Goal: Check status: Check status

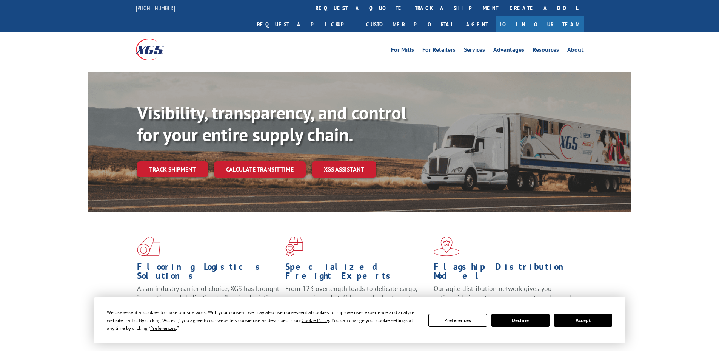
click at [573, 320] on button "Accept" at bounding box center [583, 320] width 58 height 13
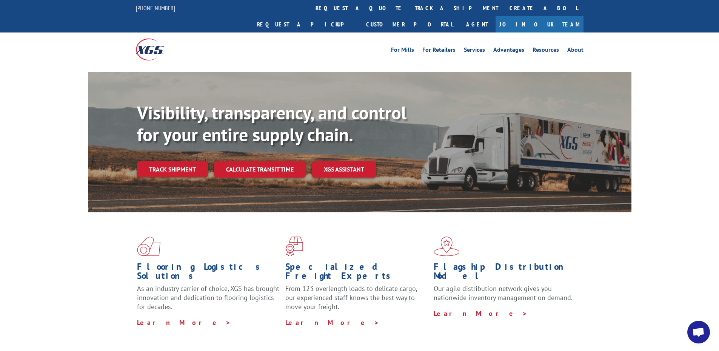
click at [163, 162] on div "Visibility, transparency, and control for your entire supply chain. Track shipm…" at bounding box center [384, 154] width 494 height 105
click at [163, 161] on link "Track shipment" at bounding box center [172, 169] width 71 height 16
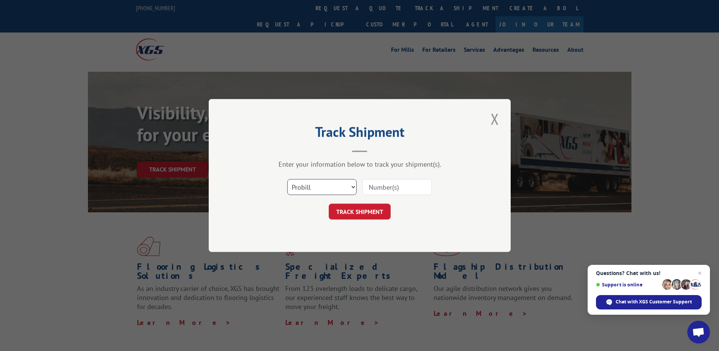
click at [302, 188] on select "Select category... Probill BOL PO" at bounding box center [321, 187] width 69 height 16
select select "po"
click at [287, 179] on select "Select category... Probill BOL PO" at bounding box center [321, 187] width 69 height 16
click at [399, 191] on input at bounding box center [396, 187] width 69 height 16
paste input "04522637"
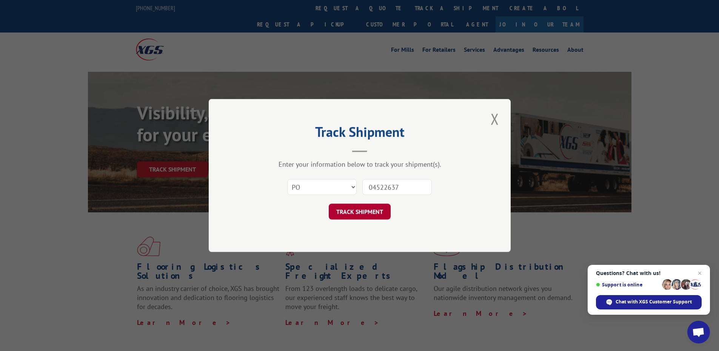
type input "04522637"
click at [373, 211] on button "TRACK SHIPMENT" at bounding box center [360, 211] width 62 height 16
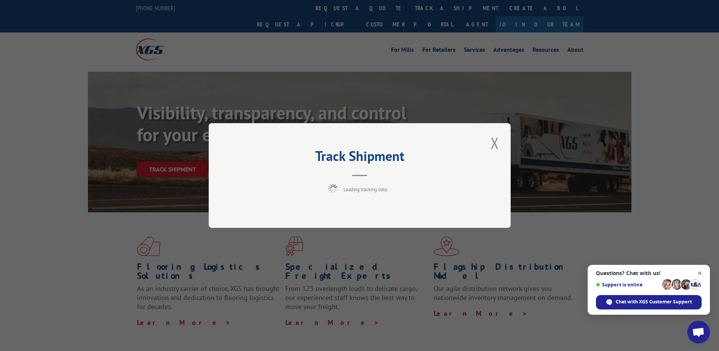
click at [700, 271] on span "Open chat" at bounding box center [699, 272] width 9 height 9
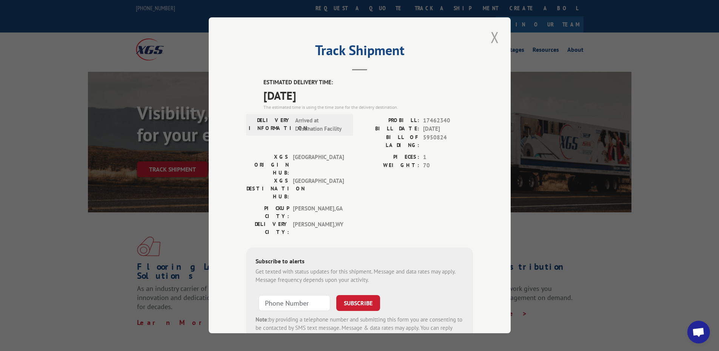
click at [492, 35] on button "Close modal" at bounding box center [494, 37] width 13 height 21
